Goal: Transaction & Acquisition: Purchase product/service

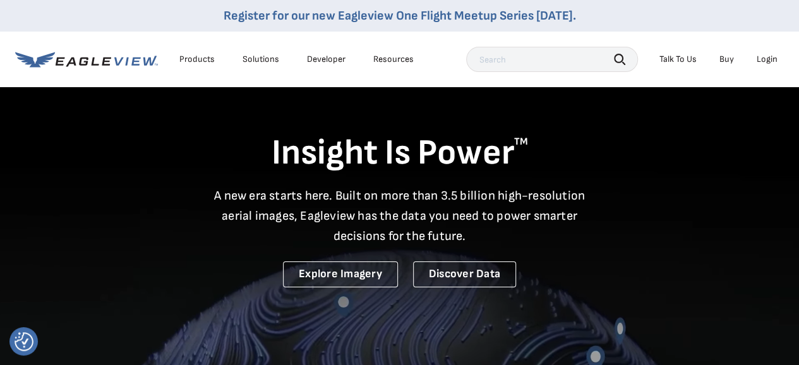
click at [762, 59] on div "Login" at bounding box center [767, 59] width 21 height 11
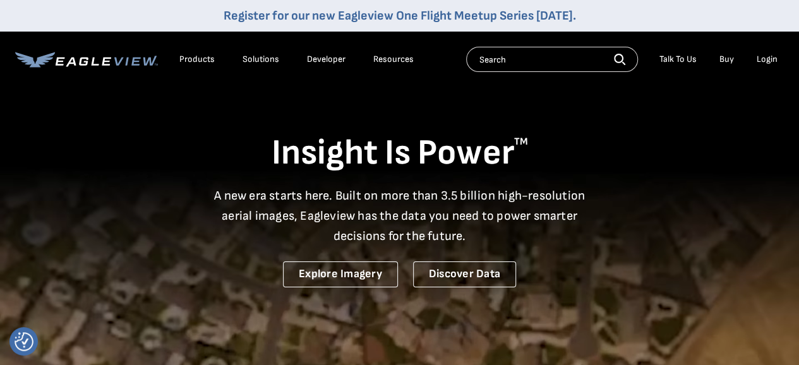
click at [775, 54] on div "Login" at bounding box center [767, 59] width 21 height 11
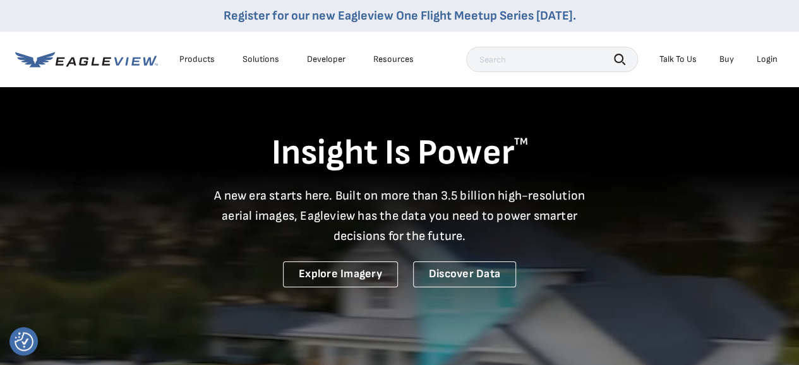
click at [765, 62] on div "Login" at bounding box center [767, 59] width 21 height 11
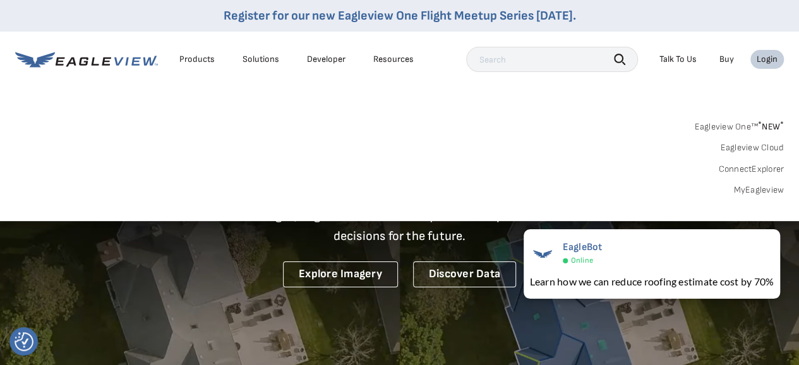
click at [767, 189] on link "MyEagleview" at bounding box center [759, 190] width 51 height 11
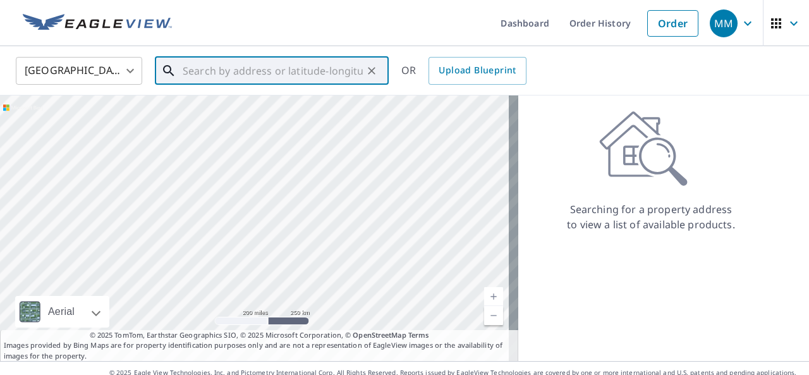
click at [193, 64] on input "text" at bounding box center [273, 70] width 180 height 35
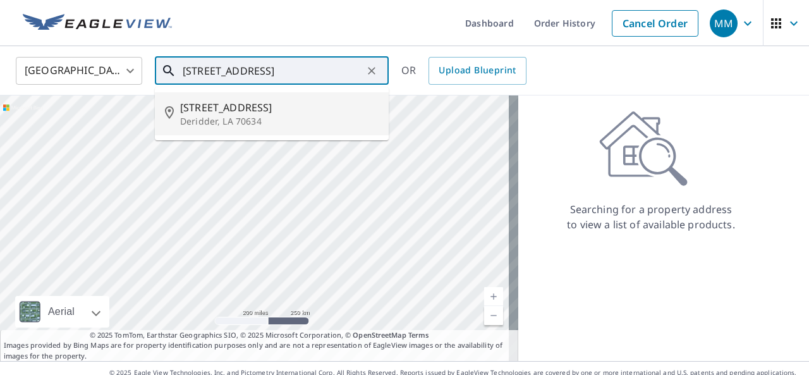
click at [208, 116] on p "Deridder, LA 70634" at bounding box center [279, 121] width 198 height 13
type input "[STREET_ADDRESS]"
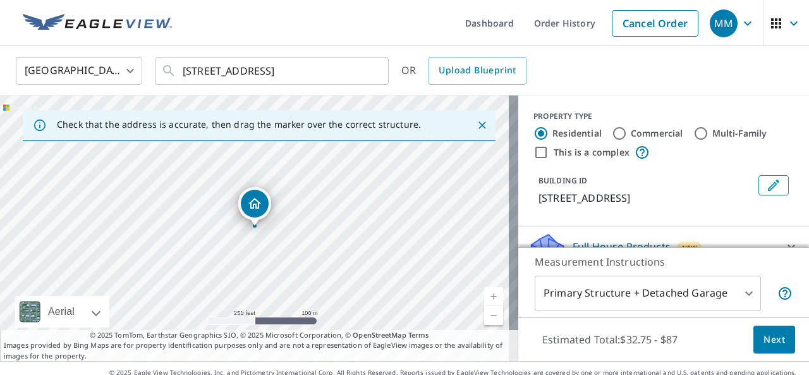
click at [253, 205] on icon "Dropped pin, building 1, Residential property, 6730 Highway 171 Deridder, LA 70…" at bounding box center [254, 203] width 13 height 11
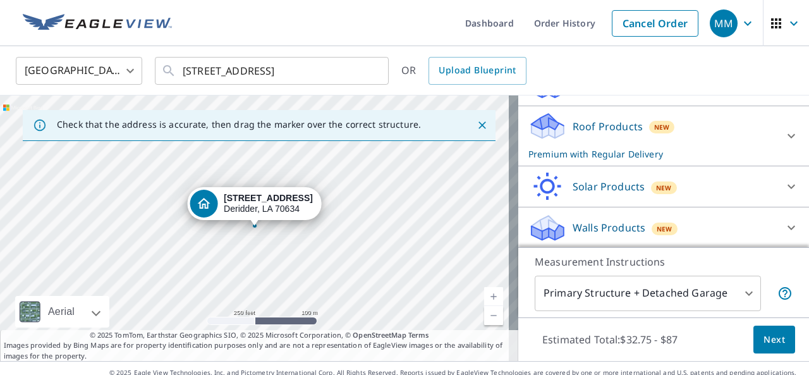
scroll to position [1, 0]
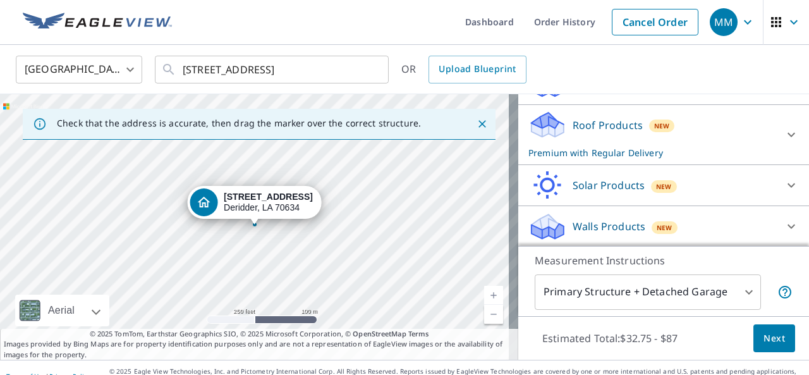
click at [780, 130] on div at bounding box center [791, 134] width 30 height 30
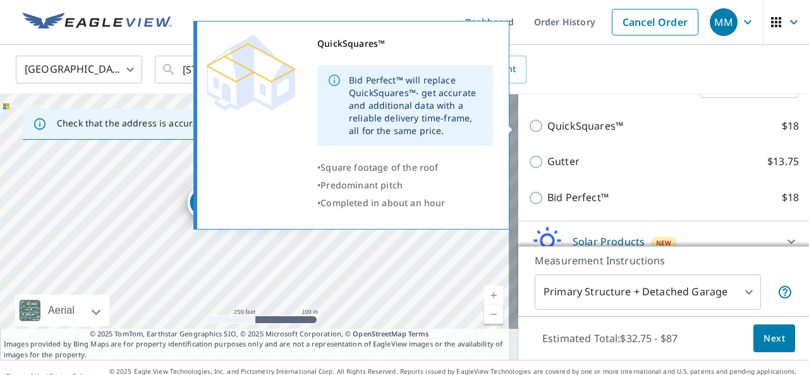
scroll to position [277, 0]
click at [518, 127] on div "QuickSquares™ Bid Perfect™ will replace QuickSquares™- get accurate and additio…" at bounding box center [357, 125] width 324 height 216
click at [528, 124] on input "QuickSquares™ $18" at bounding box center [537, 125] width 19 height 15
checkbox input "true"
checkbox input "false"
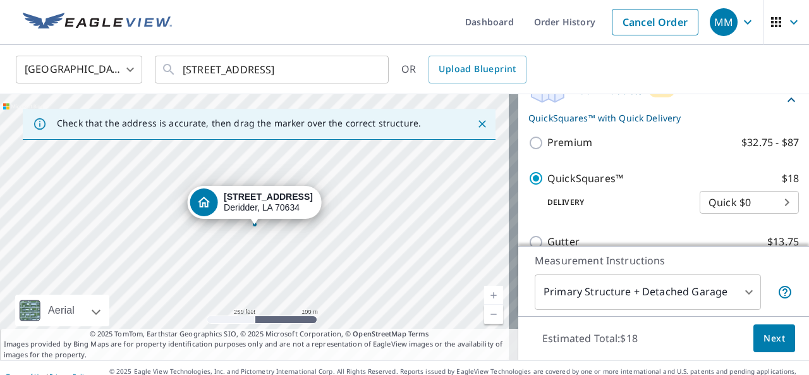
scroll to position [197, 0]
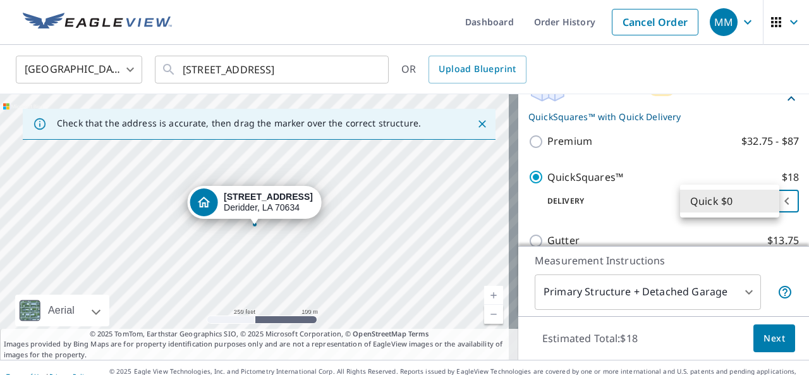
click at [708, 196] on body "MM MM Dashboard Order History Cancel Order MM United States US ​ 6730 Highway 1…" at bounding box center [404, 187] width 809 height 375
click at [708, 196] on li "Quick $0" at bounding box center [729, 201] width 99 height 23
click at [717, 286] on body "MM MM Dashboard Order History Cancel Order MM United States US ​ 6730 Highway 1…" at bounding box center [404, 187] width 809 height 375
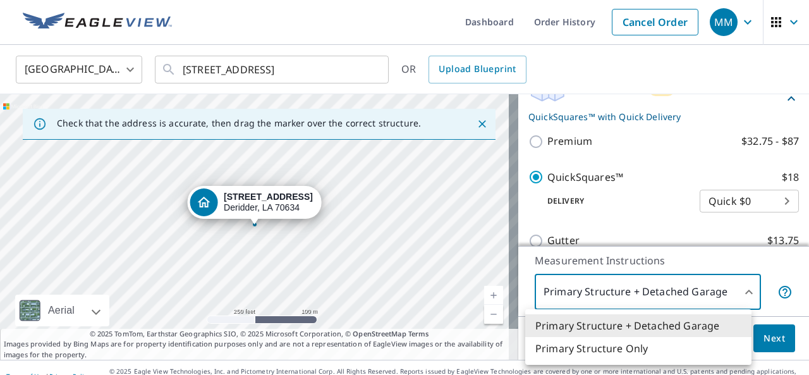
click at [717, 286] on div at bounding box center [404, 187] width 809 height 375
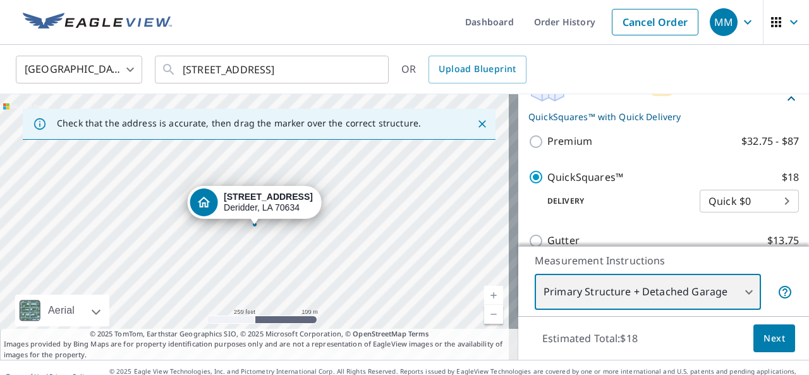
scroll to position [18, 0]
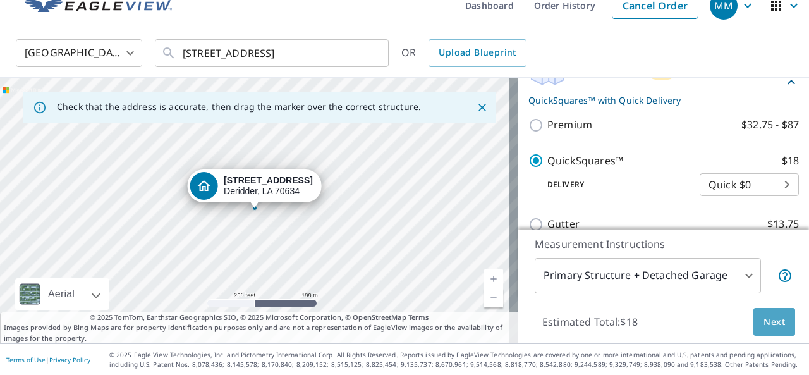
click at [766, 310] on button "Next" at bounding box center [774, 322] width 42 height 28
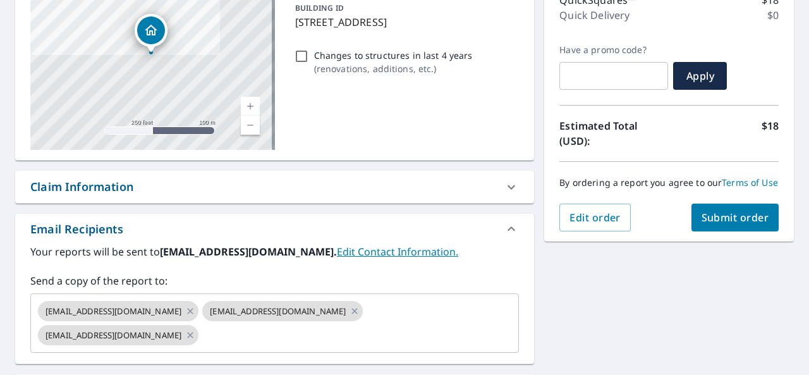
scroll to position [176, 0]
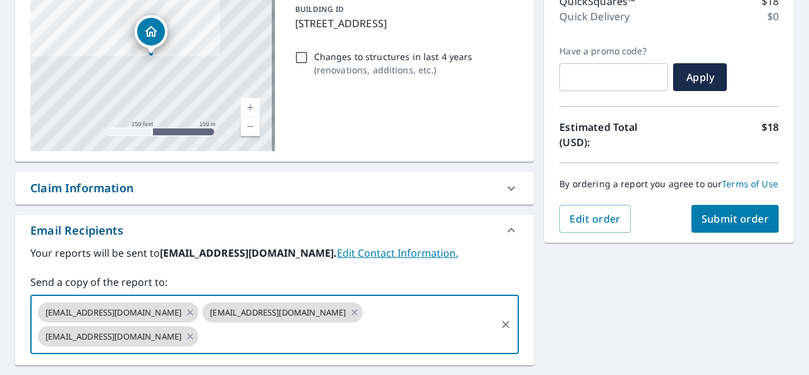
click at [399, 324] on input "text" at bounding box center [347, 336] width 294 height 24
click at [195, 329] on icon at bounding box center [190, 336] width 10 height 14
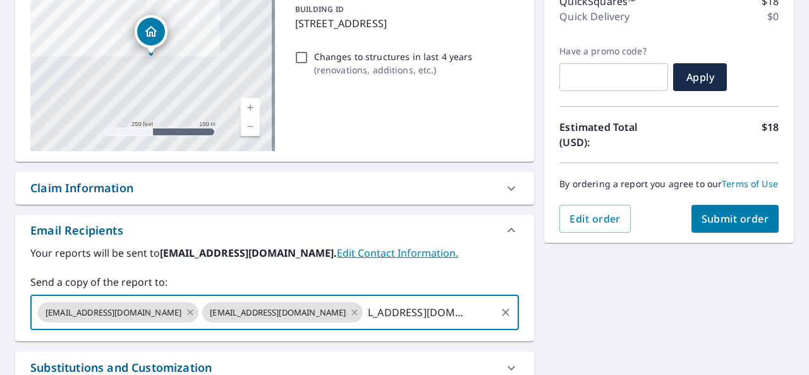
scroll to position [0, 0]
click at [349, 313] on icon at bounding box center [354, 312] width 10 height 14
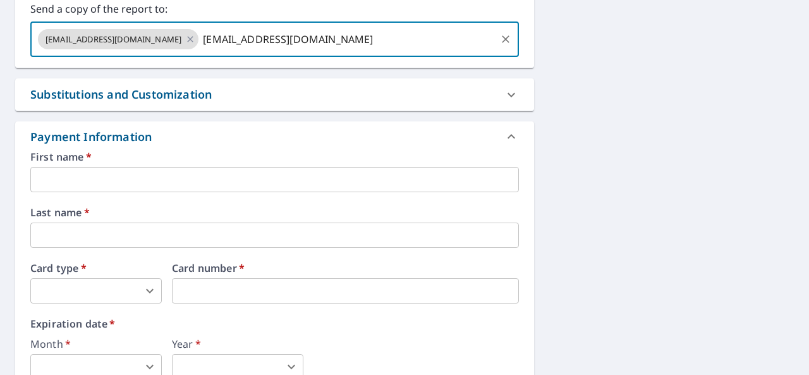
scroll to position [449, 0]
type input "[EMAIL_ADDRESS][DOMAIN_NAME]"
click at [90, 175] on input "text" at bounding box center [274, 178] width 489 height 25
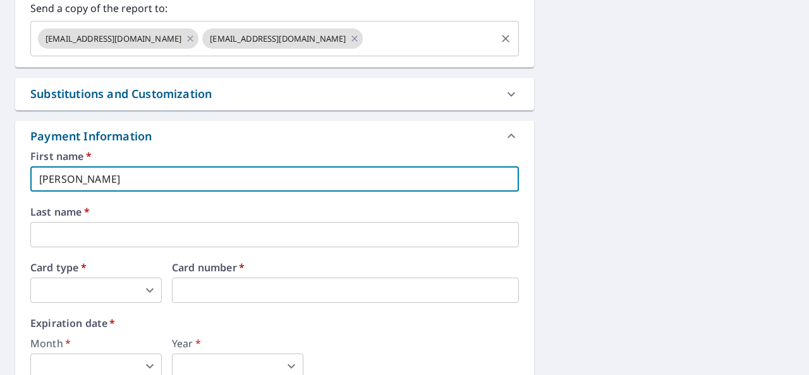
type input "[PERSON_NAME]"
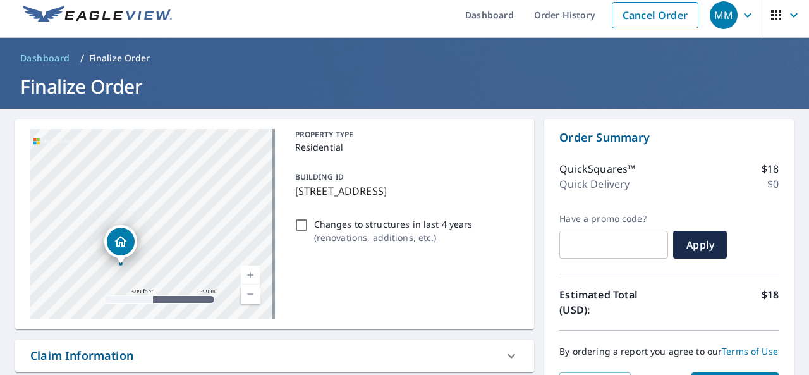
scroll to position [9, 0]
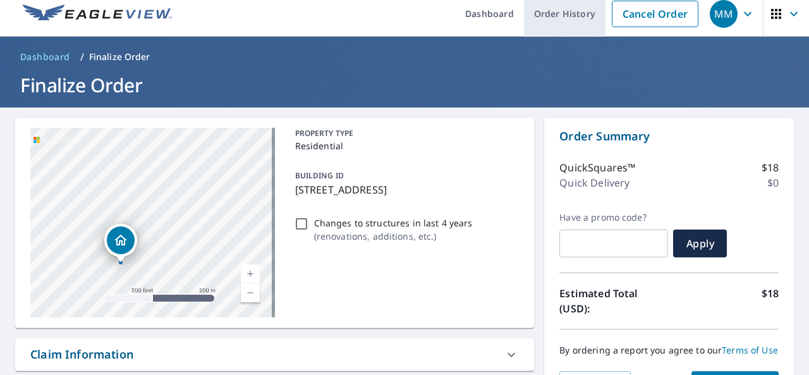
click at [536, 16] on link "Order History" at bounding box center [565, 14] width 82 height 46
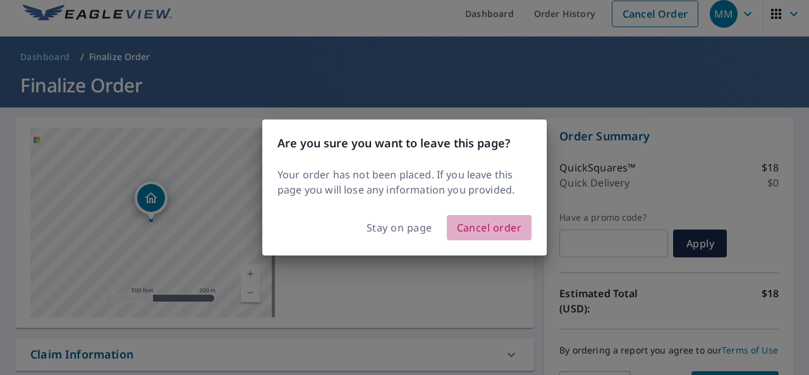
click at [473, 226] on span "Cancel order" at bounding box center [489, 228] width 65 height 18
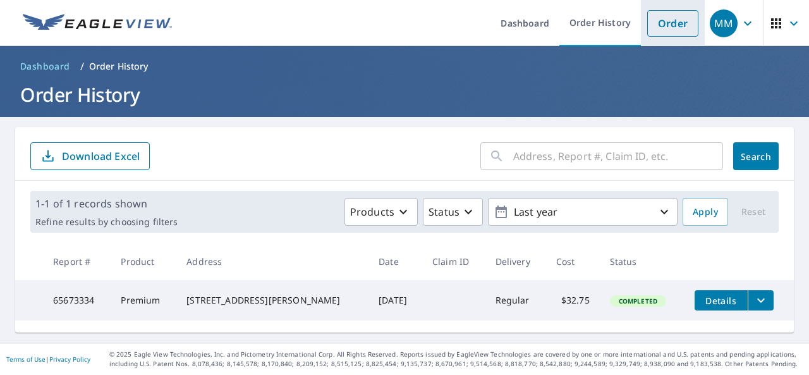
click at [665, 16] on link "Order" at bounding box center [672, 23] width 51 height 27
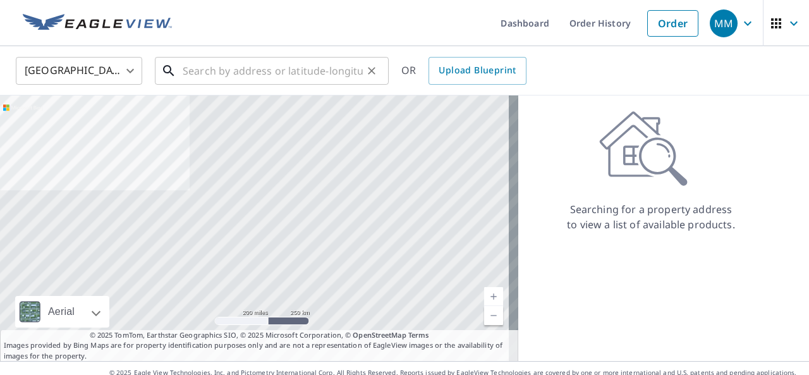
click at [304, 70] on input "text" at bounding box center [273, 70] width 180 height 35
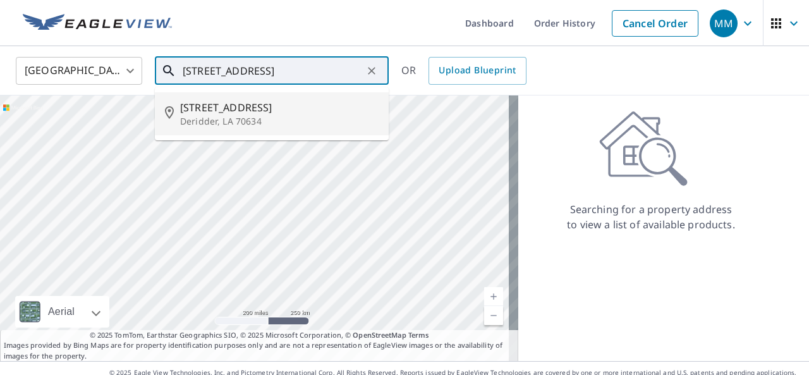
click at [269, 104] on span "[STREET_ADDRESS]" at bounding box center [279, 107] width 198 height 15
type input "[STREET_ADDRESS]"
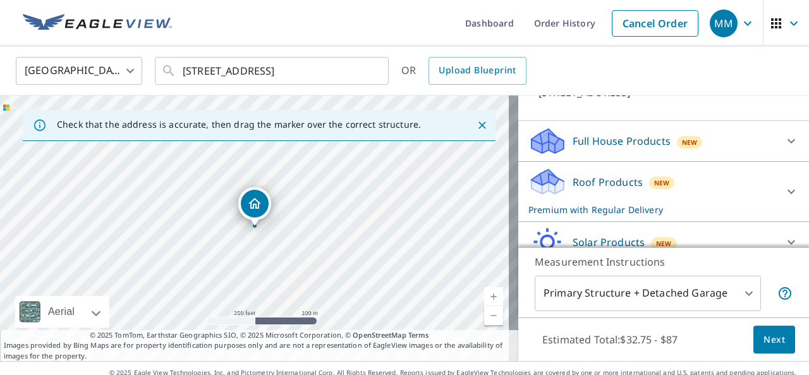
click at [740, 28] on icon "button" at bounding box center [747, 23] width 15 height 15
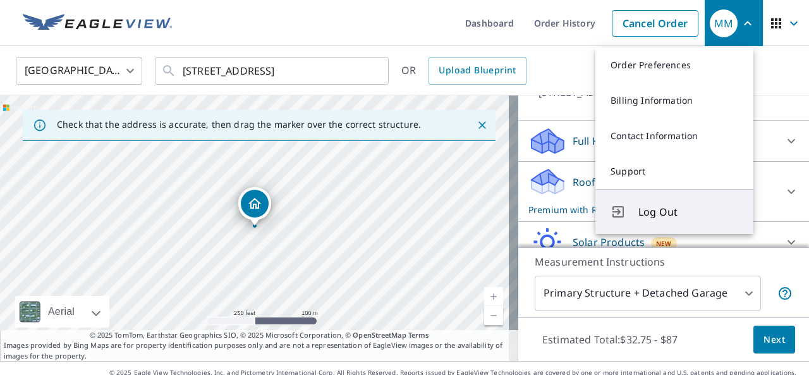
click at [688, 195] on button "Log Out" at bounding box center [674, 211] width 158 height 45
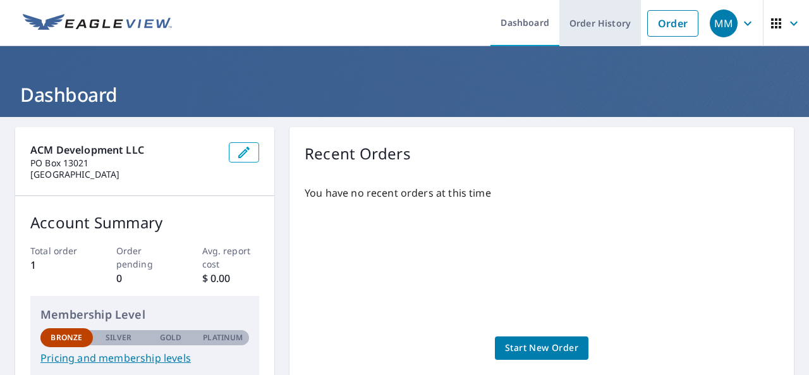
click at [584, 22] on link "Order History" at bounding box center [600, 23] width 82 height 46
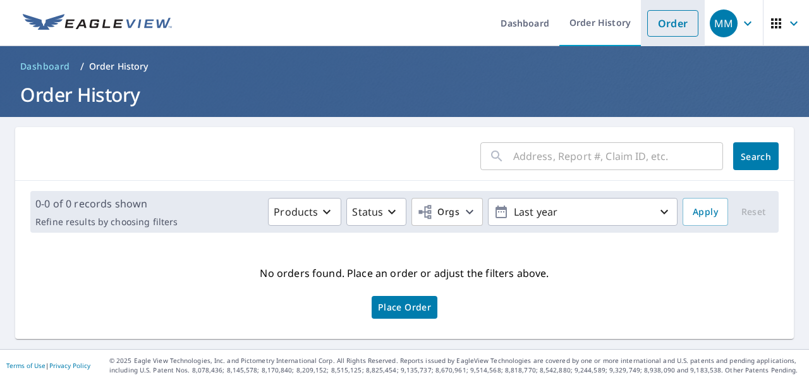
click at [661, 29] on link "Order" at bounding box center [672, 23] width 51 height 27
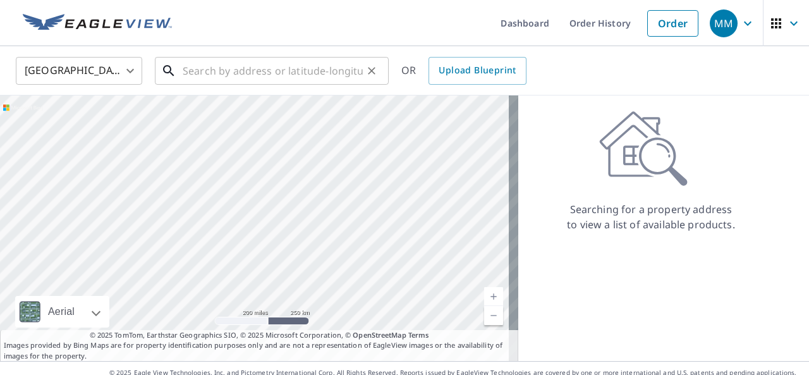
click at [313, 71] on input "text" at bounding box center [273, 70] width 180 height 35
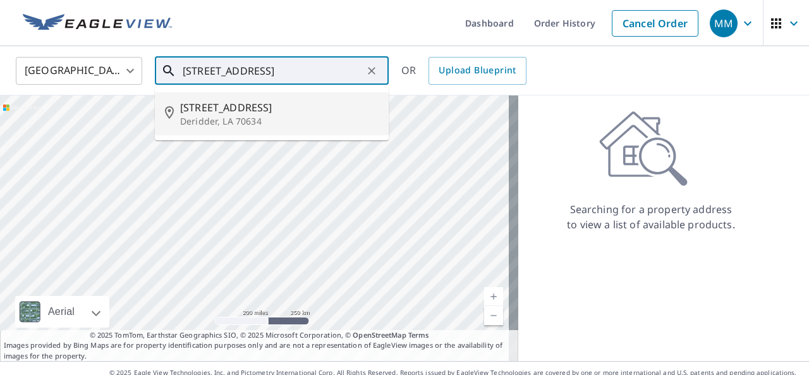
click at [273, 114] on span "[STREET_ADDRESS]" at bounding box center [279, 107] width 198 height 15
type input "[STREET_ADDRESS]"
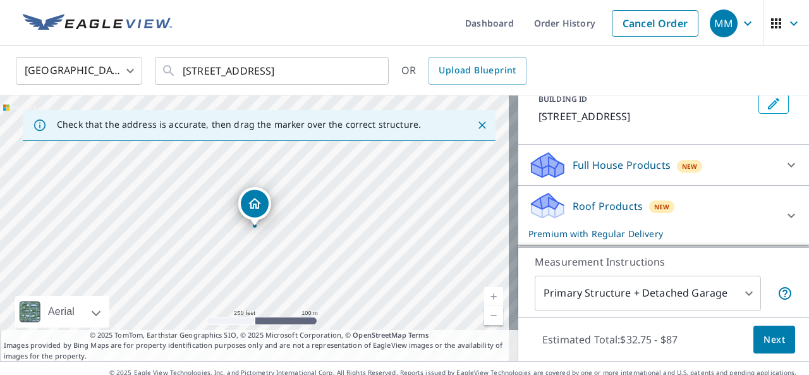
scroll to position [82, 0]
click at [666, 216] on div "Roof Products New Premium with Regular Delivery" at bounding box center [652, 215] width 248 height 49
click at [666, 216] on div "Roof Products New Premium with Regular Delivery" at bounding box center [655, 215] width 255 height 49
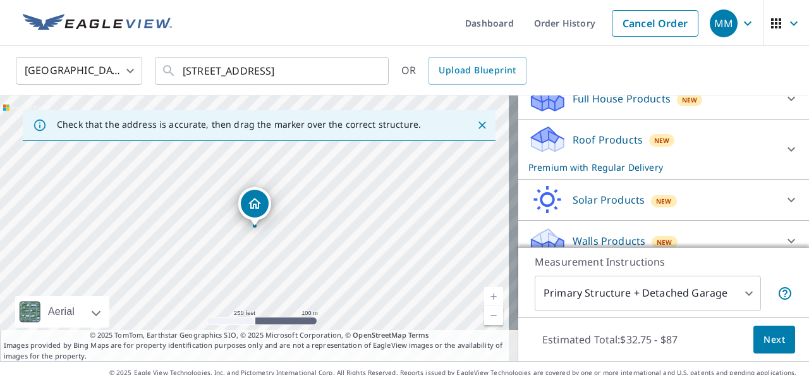
scroll to position [147, 0]
click at [756, 137] on div "Roof Products New Premium with Regular Delivery" at bounding box center [652, 149] width 248 height 49
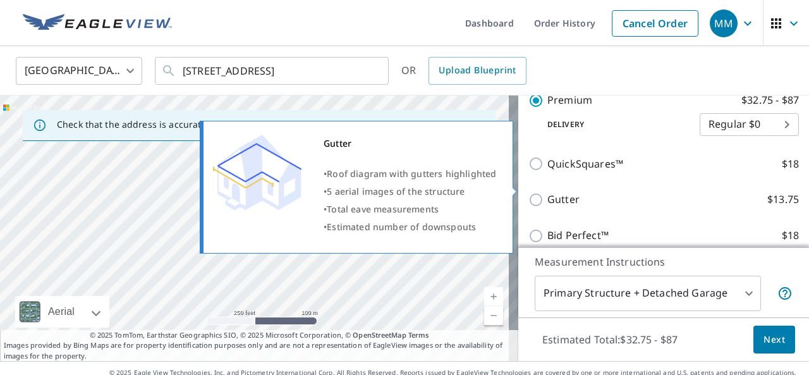
scroll to position [253, 0]
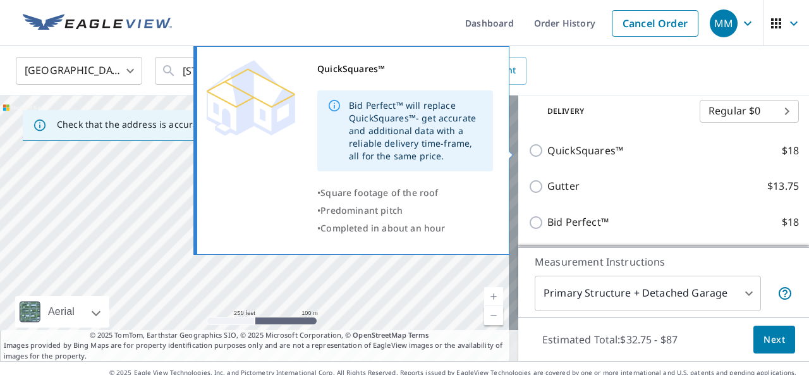
click at [566, 151] on p "QuickSquares™" at bounding box center [585, 151] width 76 height 16
click at [547, 151] on input "QuickSquares™ $18" at bounding box center [537, 150] width 19 height 15
checkbox input "true"
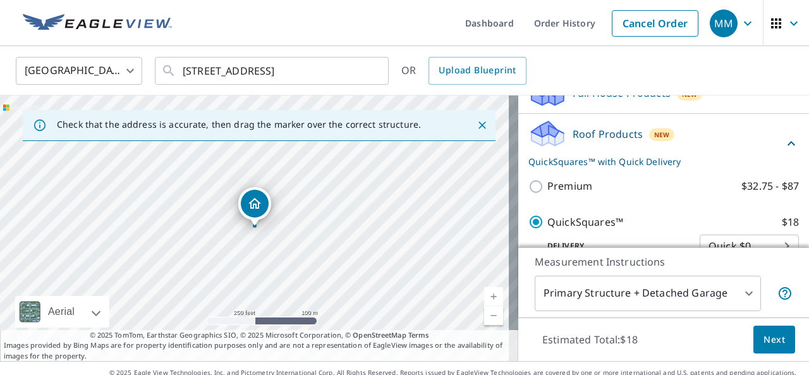
scroll to position [154, 0]
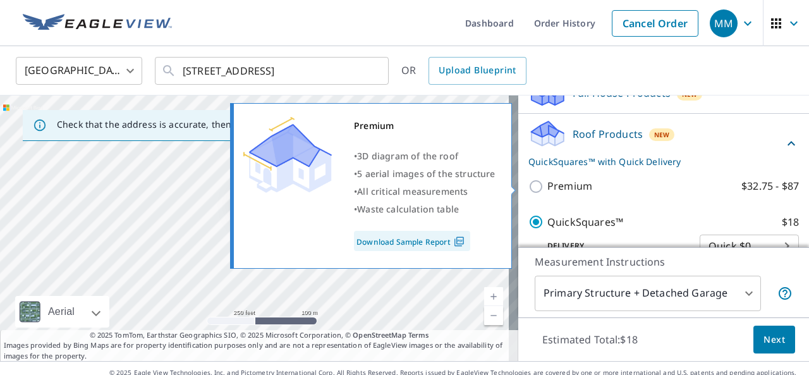
click at [558, 179] on p "Premium" at bounding box center [569, 186] width 45 height 16
click at [547, 179] on input "Premium $32.75 - $87" at bounding box center [537, 186] width 19 height 15
checkbox input "true"
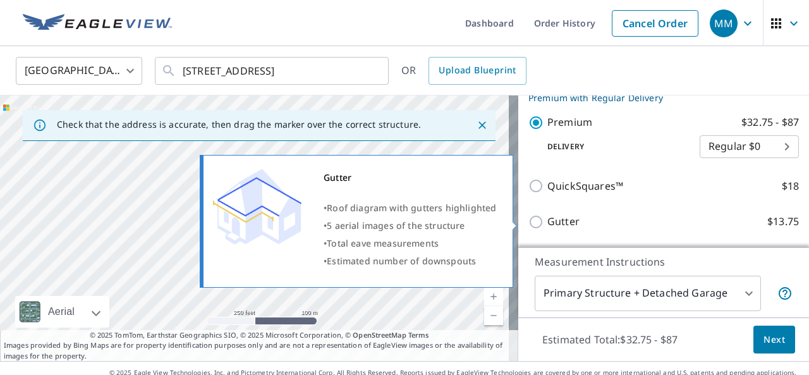
scroll to position [218, 0]
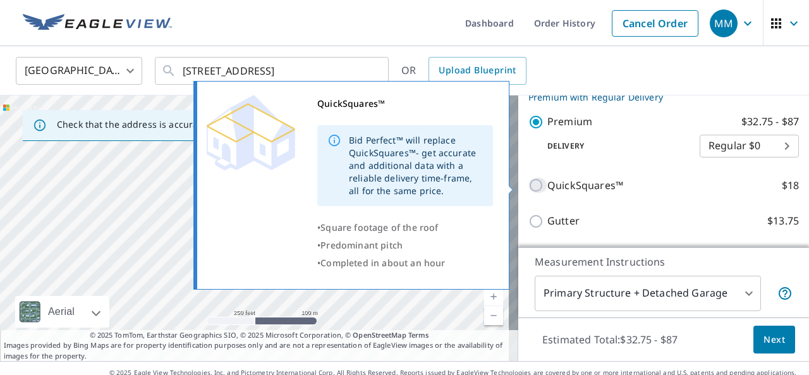
click at [528, 179] on input "QuickSquares™ $18" at bounding box center [537, 185] width 19 height 15
checkbox input "true"
checkbox input "false"
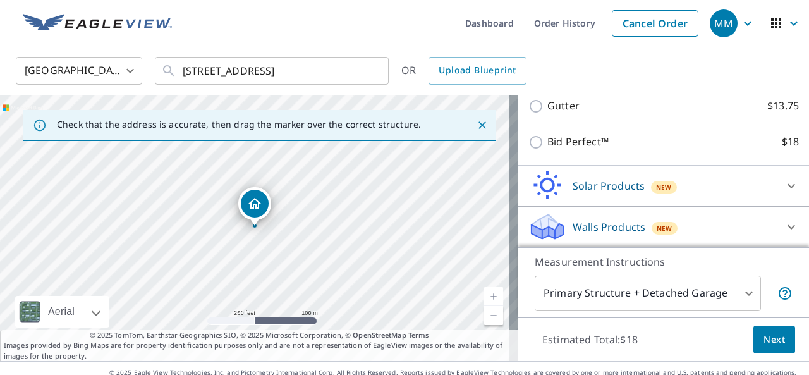
scroll to position [333, 0]
click at [778, 348] on button "Next" at bounding box center [774, 339] width 42 height 28
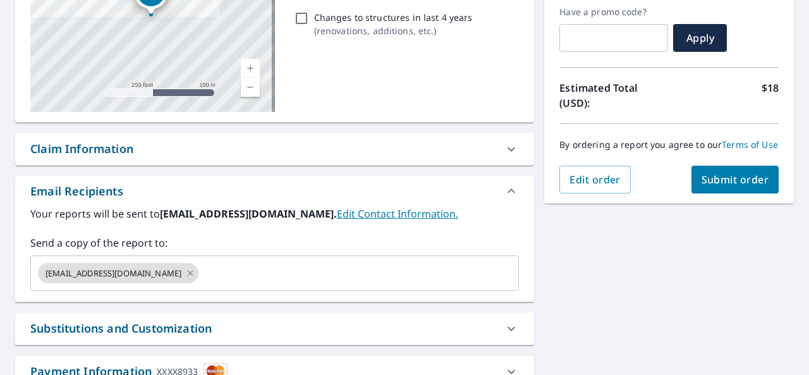
scroll to position [216, 0]
click at [225, 256] on div "[EMAIL_ADDRESS][DOMAIN_NAME] ​" at bounding box center [274, 272] width 489 height 35
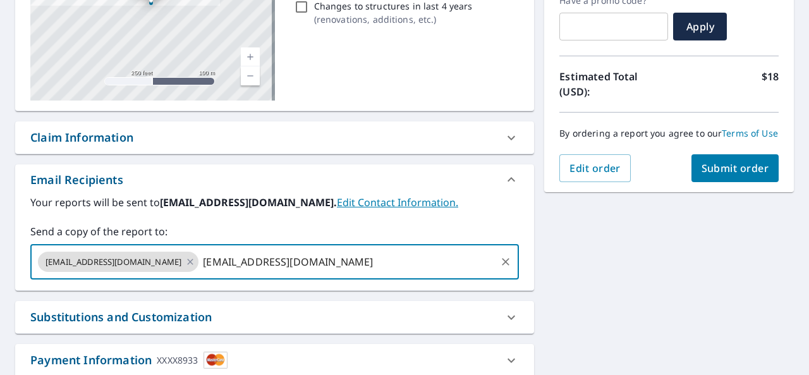
scroll to position [227, 0]
type input "[EMAIL_ADDRESS][DOMAIN_NAME]"
click at [746, 174] on span "Submit order" at bounding box center [735, 168] width 68 height 14
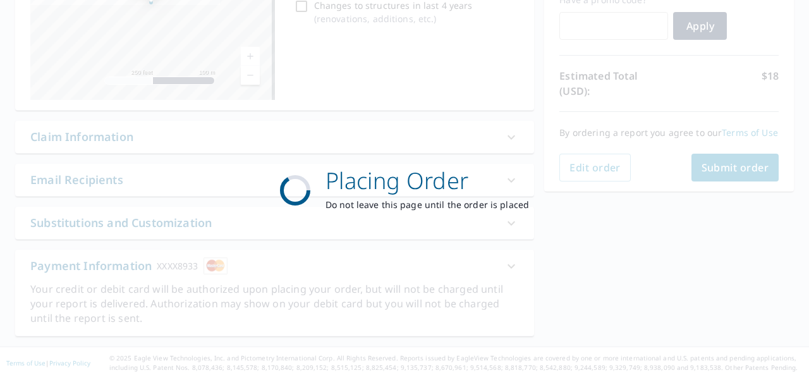
click at [746, 183] on div "Placing Order Do not leave this page until the order is placed" at bounding box center [404, 187] width 809 height 375
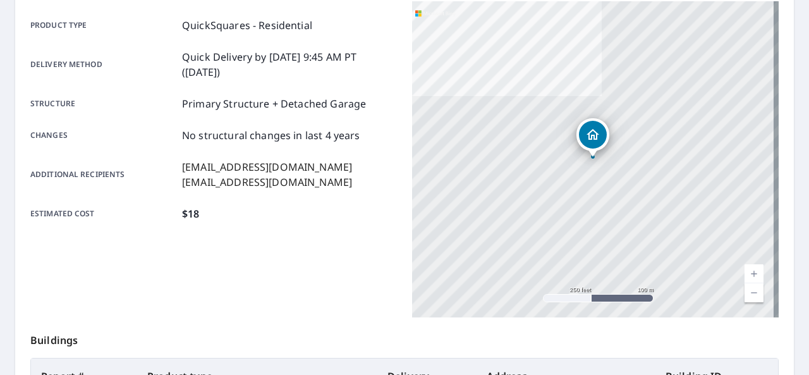
scroll to position [176, 0]
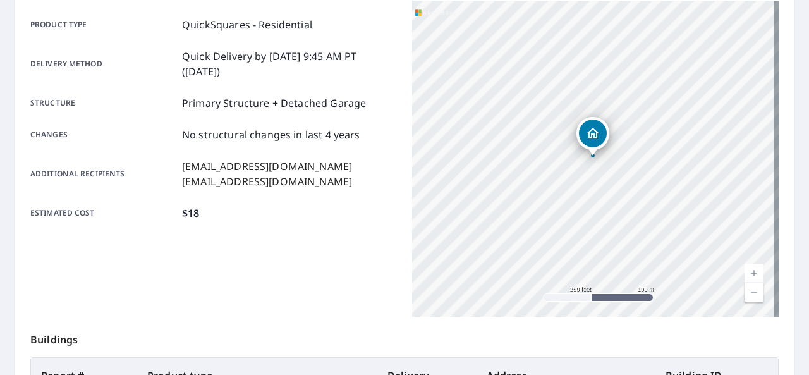
click at [585, 129] on icon "Dropped pin, building 1, Residential property, 6730 Highway 171 Deridder, LA 70…" at bounding box center [592, 133] width 15 height 15
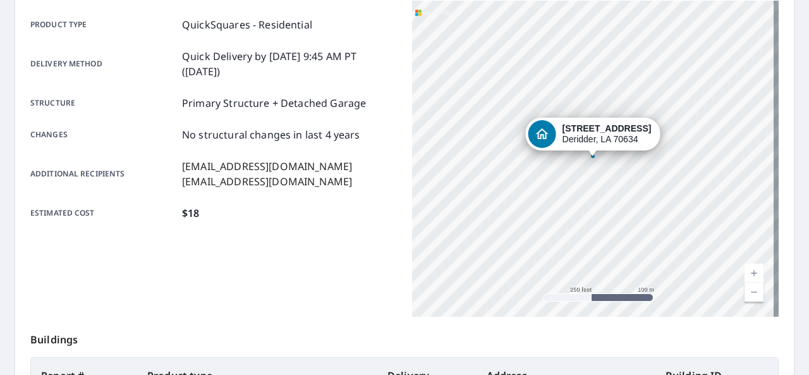
click at [554, 133] on div "Dropped pin, building 1, Residential property, 6730 Highway 171 Deridder, LA 70…" at bounding box center [542, 134] width 28 height 28
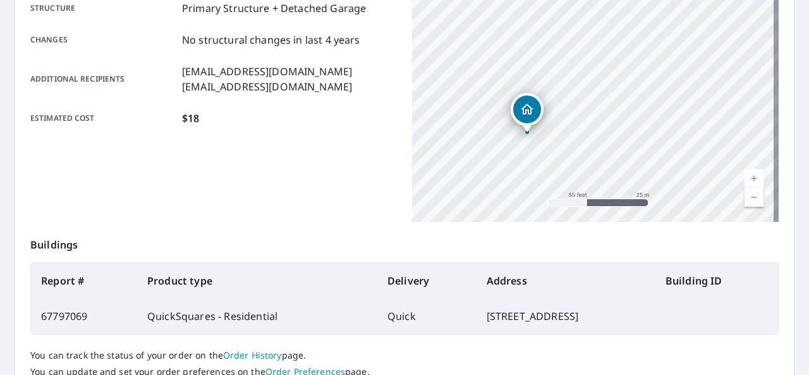
scroll to position [270, 0]
